Goal: Register for event/course

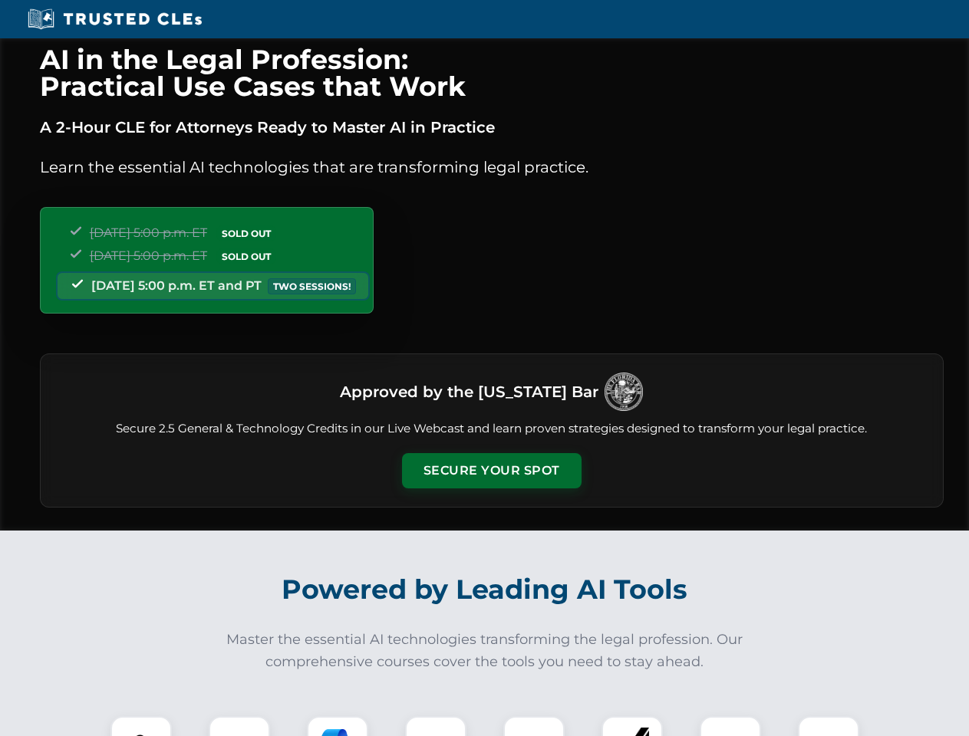
click at [491, 471] on button "Secure Your Spot" at bounding box center [491, 470] width 179 height 35
click at [141, 726] on img at bounding box center [141, 747] width 44 height 44
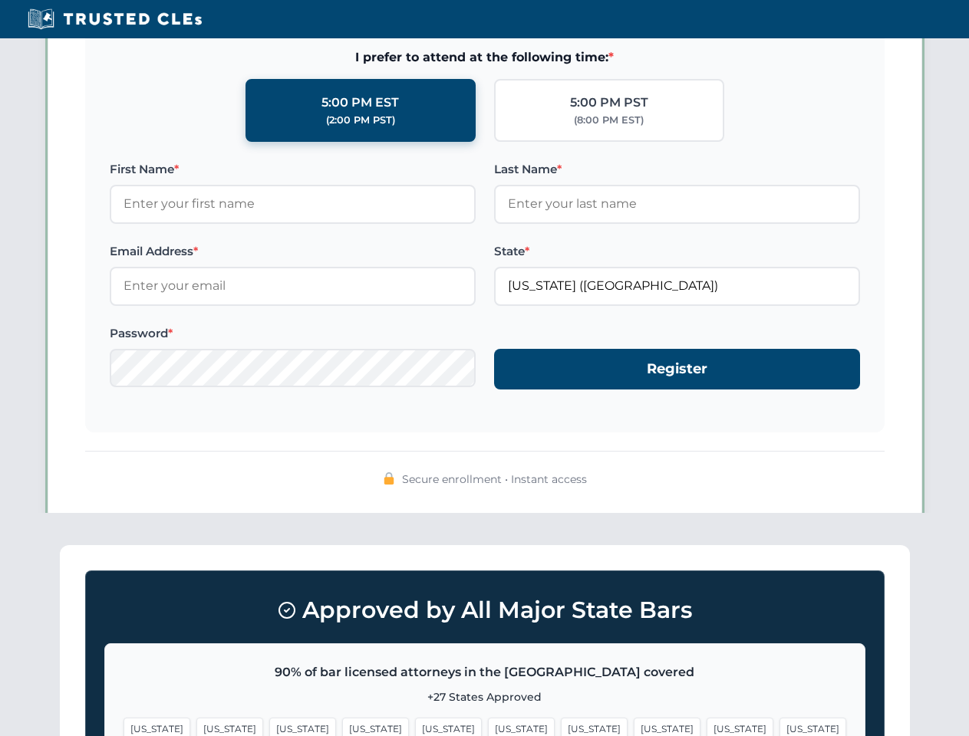
click at [561, 726] on span "[US_STATE]" at bounding box center [594, 729] width 67 height 22
click at [706, 726] on span "[US_STATE]" at bounding box center [739, 729] width 67 height 22
